Goal: Transaction & Acquisition: Book appointment/travel/reservation

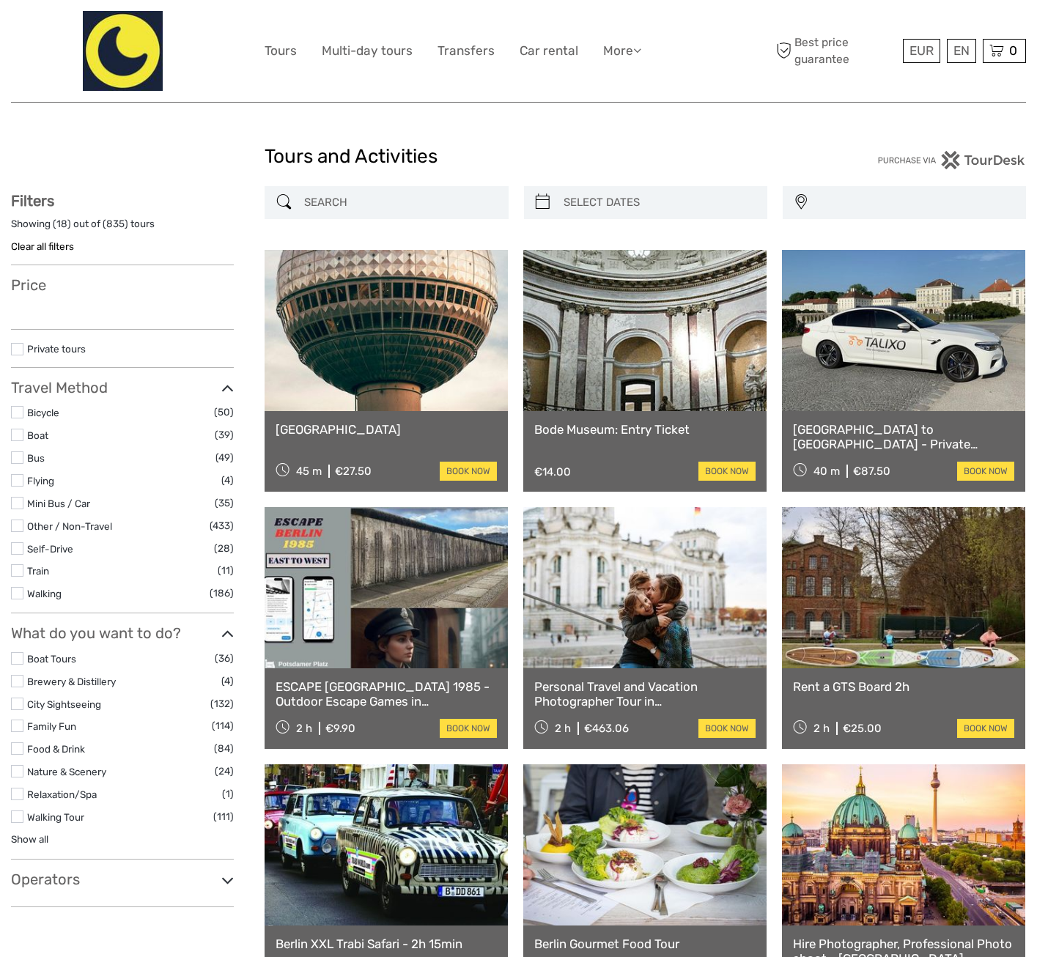
select select
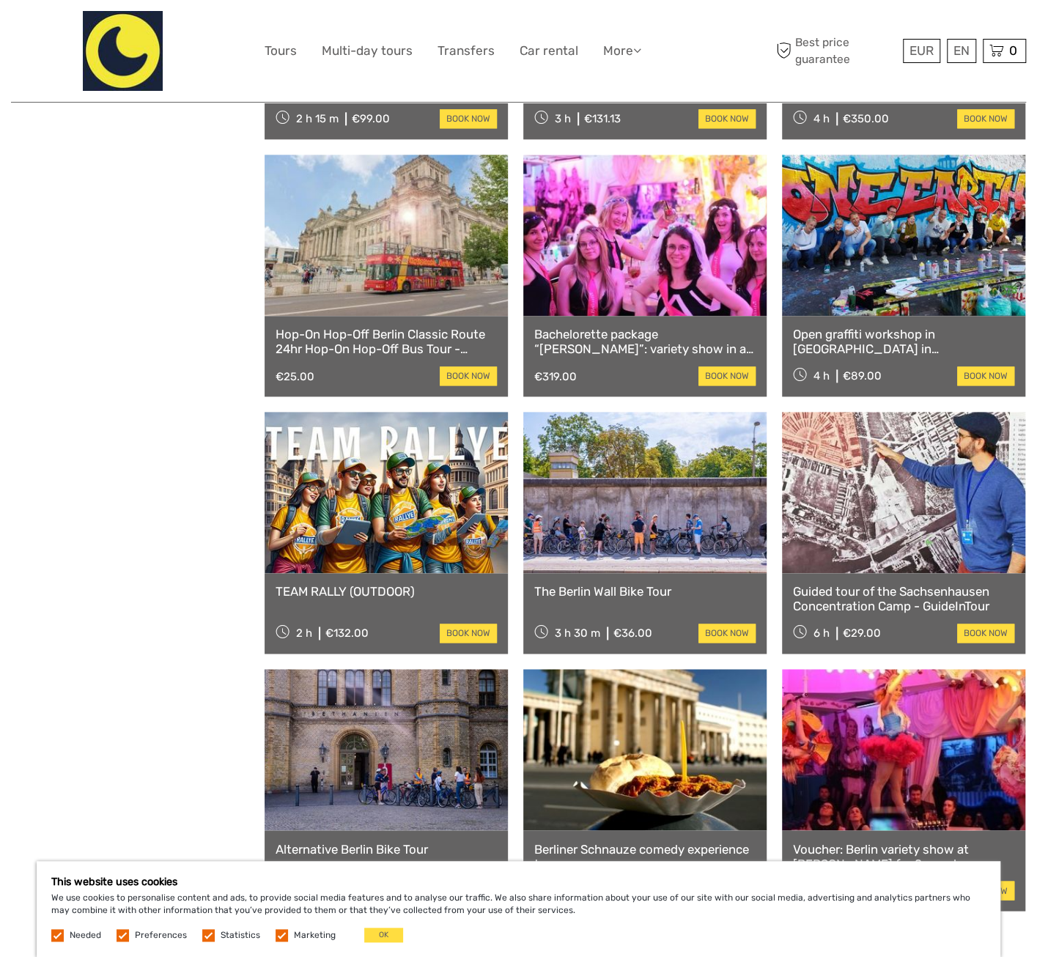
scroll to position [1026, 0]
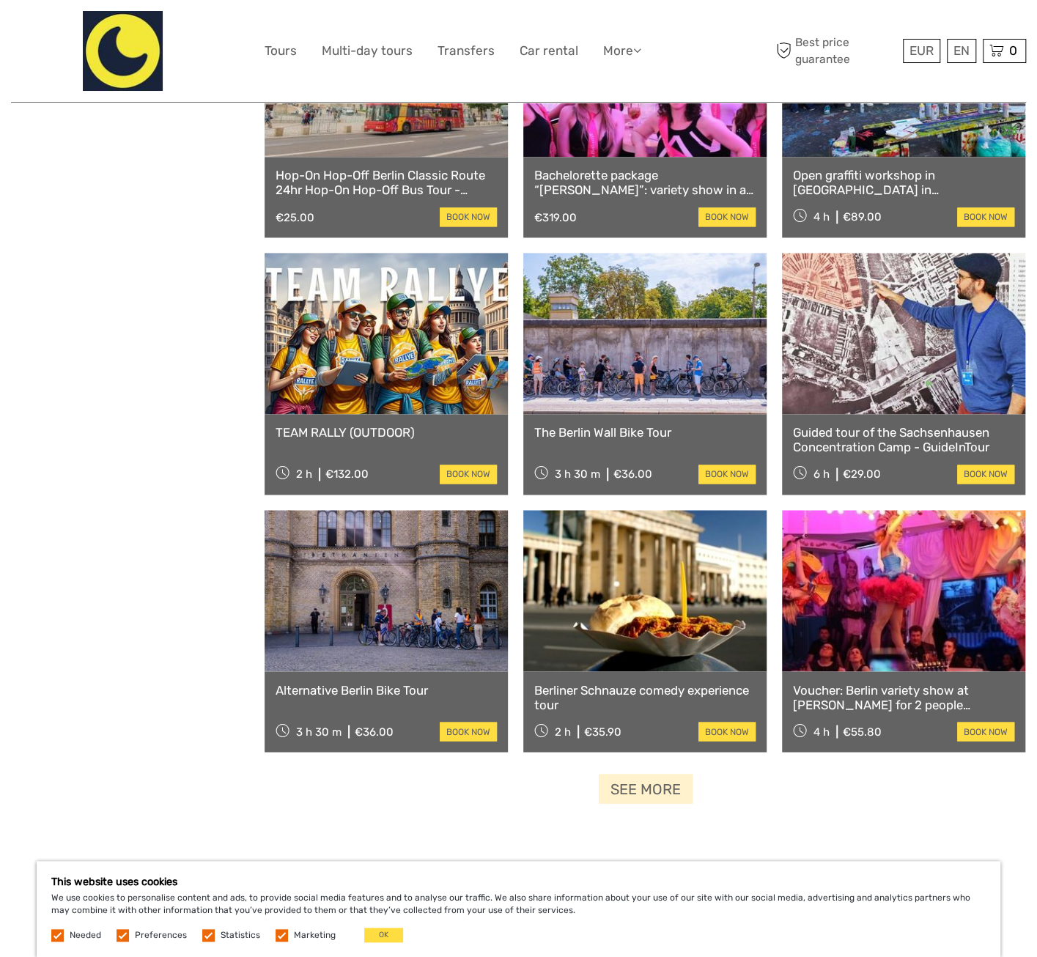
click at [619, 789] on link "See more" at bounding box center [646, 789] width 94 height 30
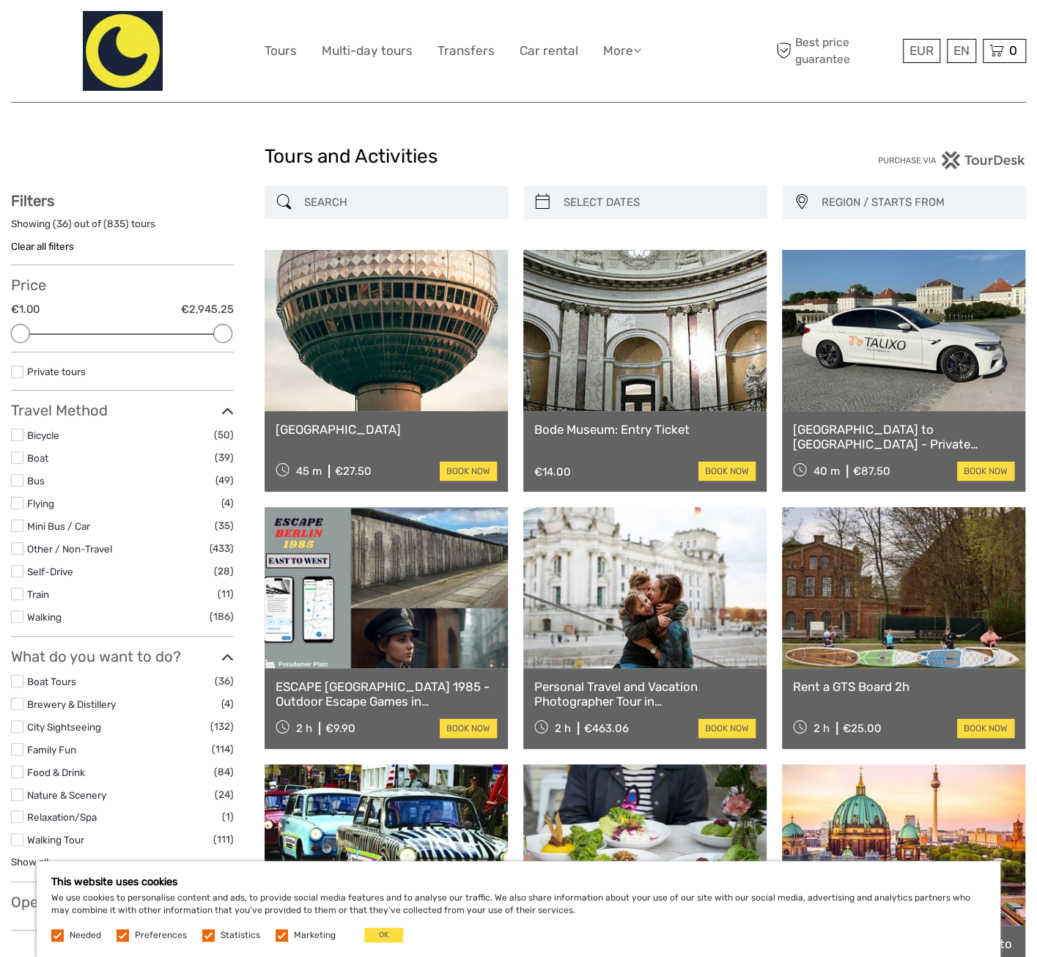
click at [334, 633] on link at bounding box center [386, 587] width 243 height 161
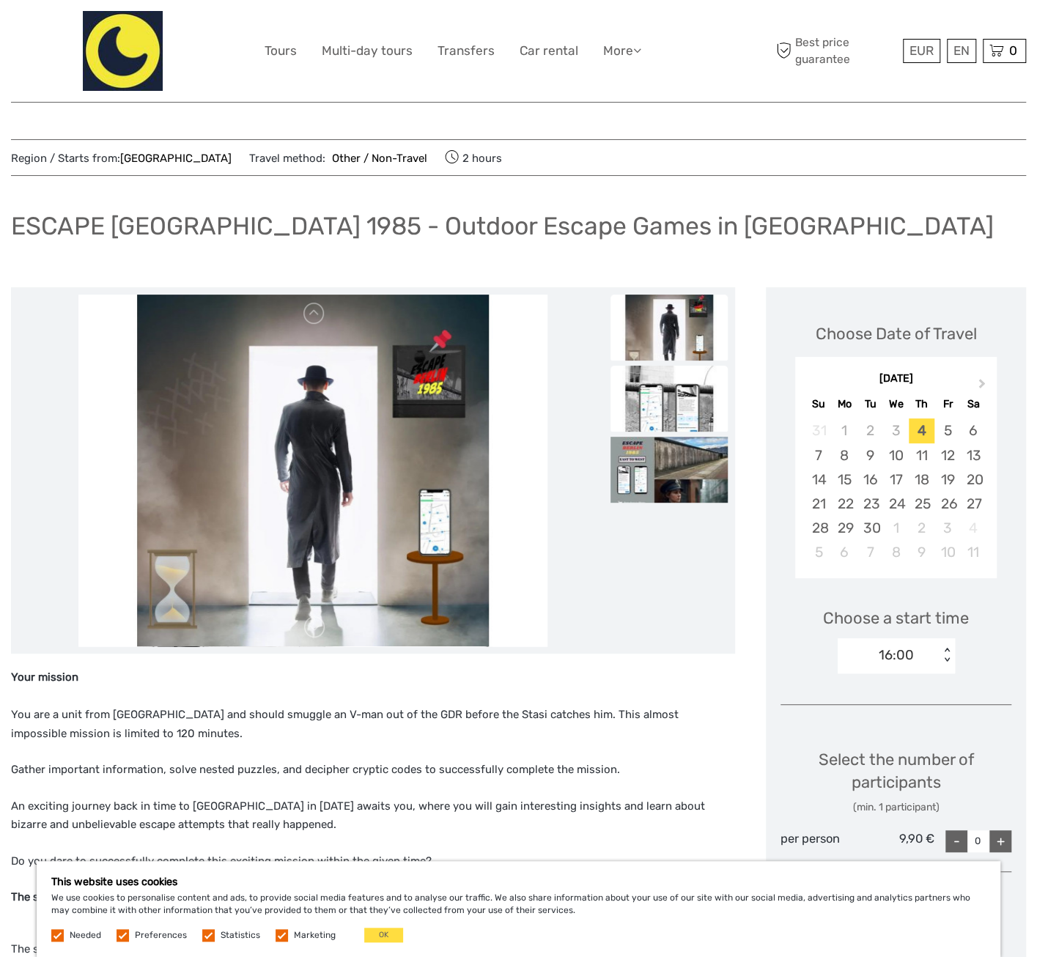
click at [671, 380] on img at bounding box center [668, 399] width 117 height 66
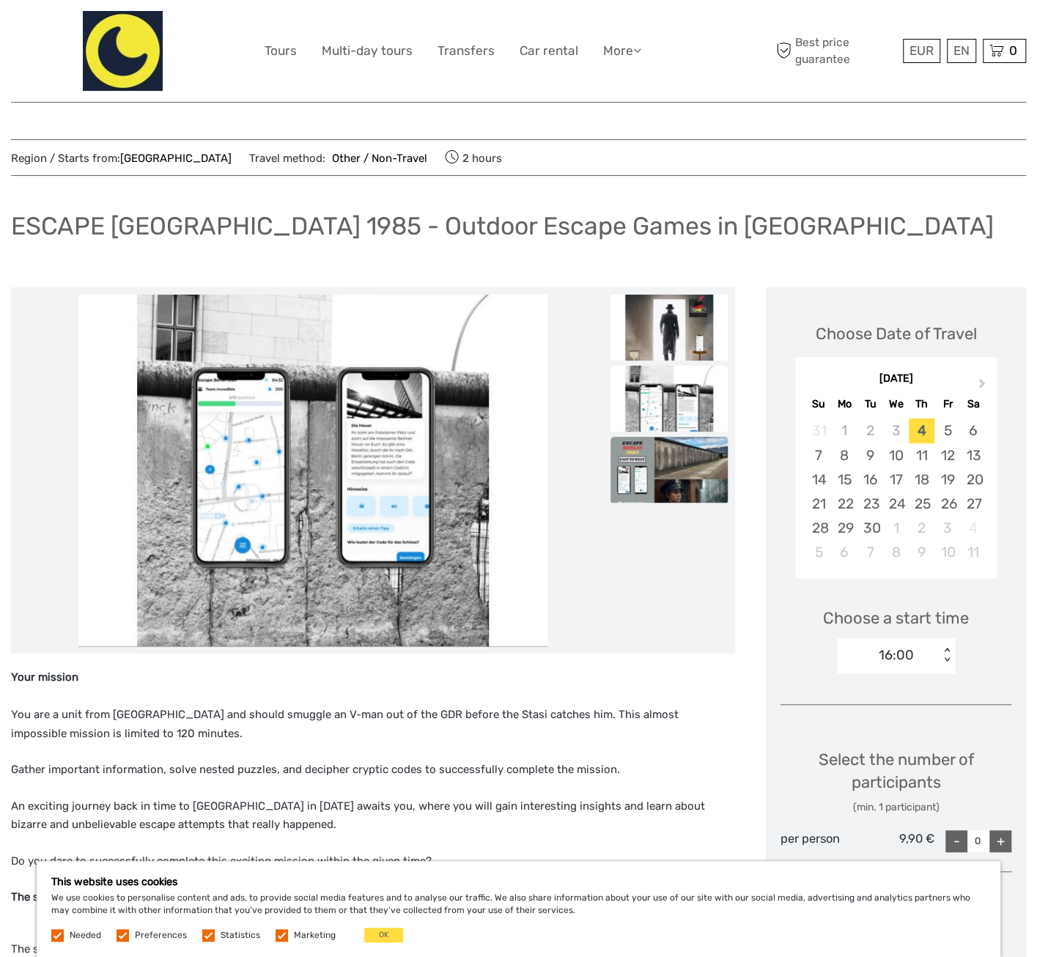
click at [665, 455] on img at bounding box center [668, 470] width 117 height 66
